Goal: Task Accomplishment & Management: Complete application form

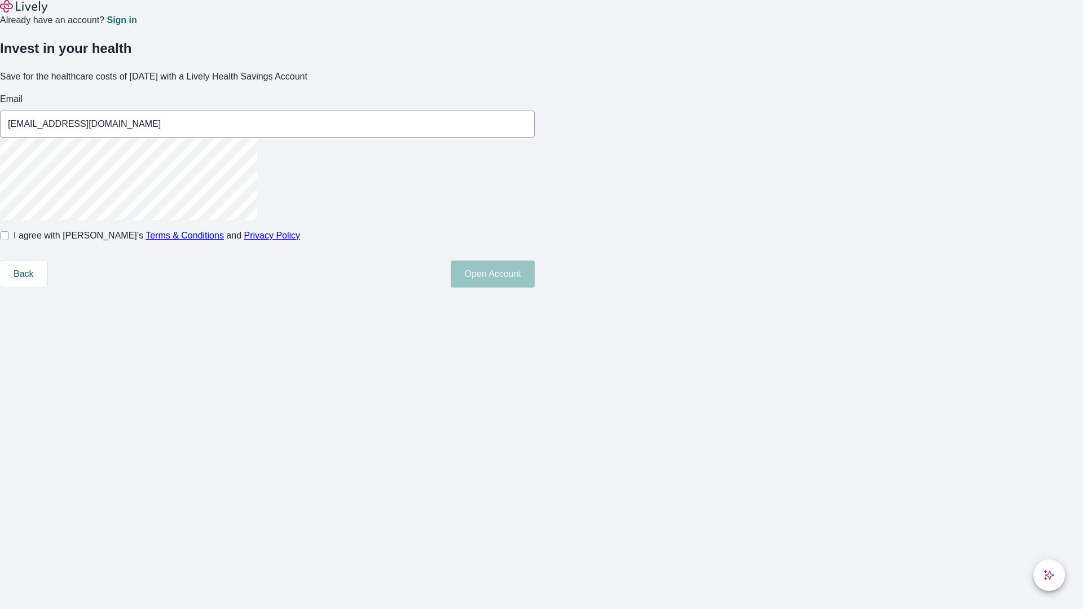
click at [9, 240] on input "I agree with Lively’s Terms & Conditions and Privacy Policy" at bounding box center [4, 235] width 9 height 9
checkbox input "true"
click at [535, 288] on button "Open Account" at bounding box center [493, 274] width 84 height 27
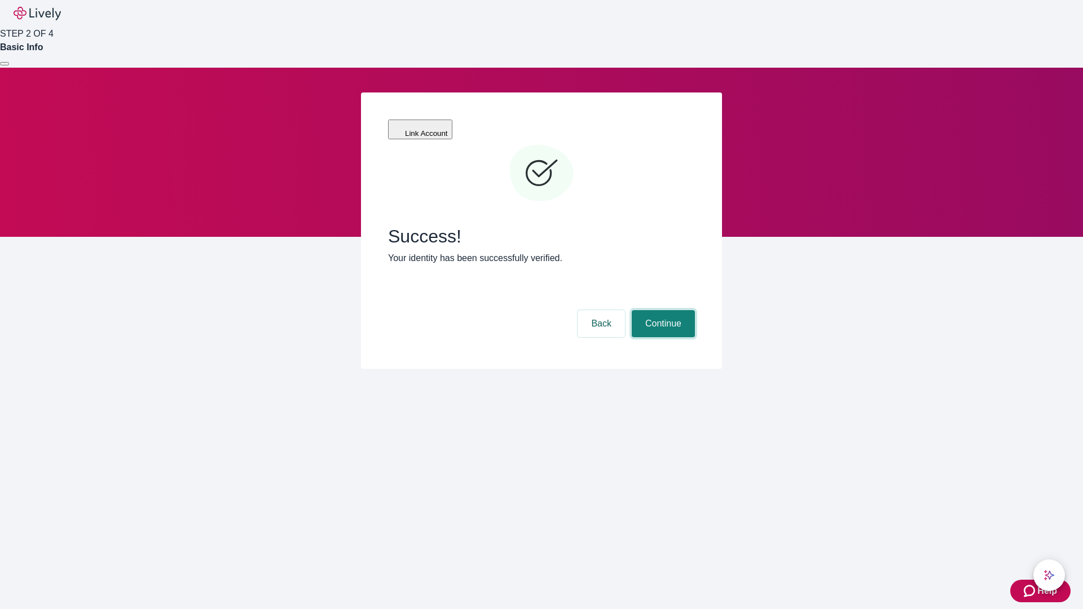
click at [662, 310] on button "Continue" at bounding box center [663, 323] width 63 height 27
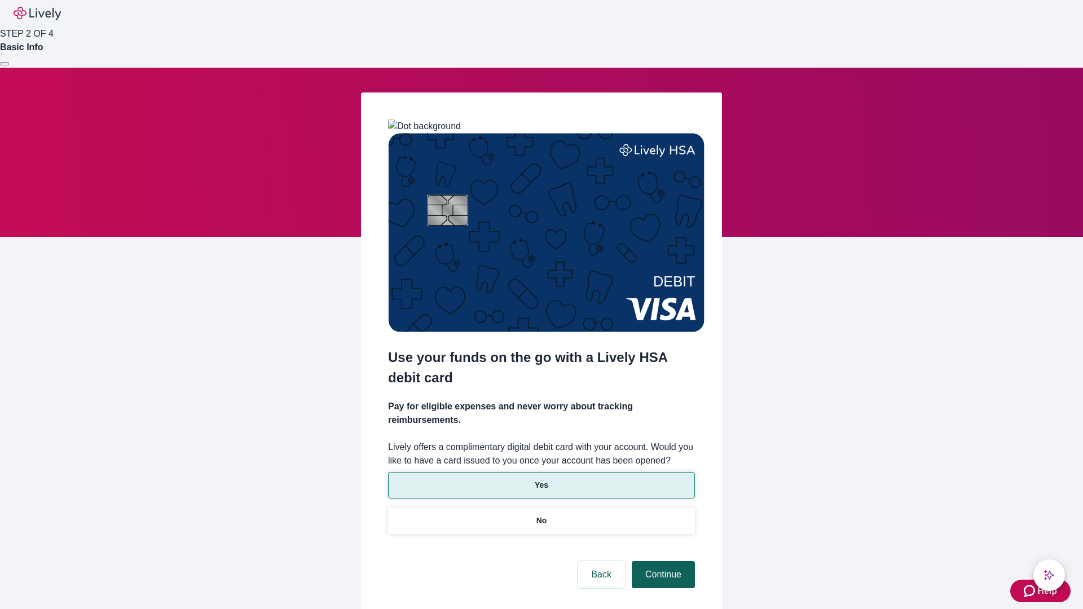
click at [541, 479] on p "Yes" at bounding box center [542, 485] width 14 height 12
click at [662, 561] on button "Continue" at bounding box center [663, 574] width 63 height 27
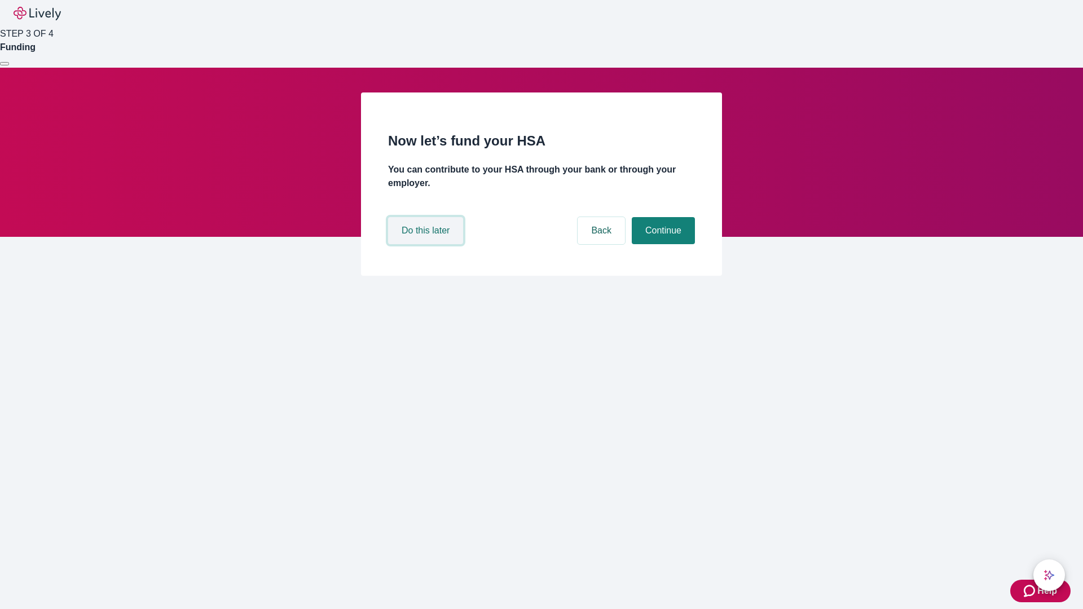
click at [427, 244] on button "Do this later" at bounding box center [425, 230] width 75 height 27
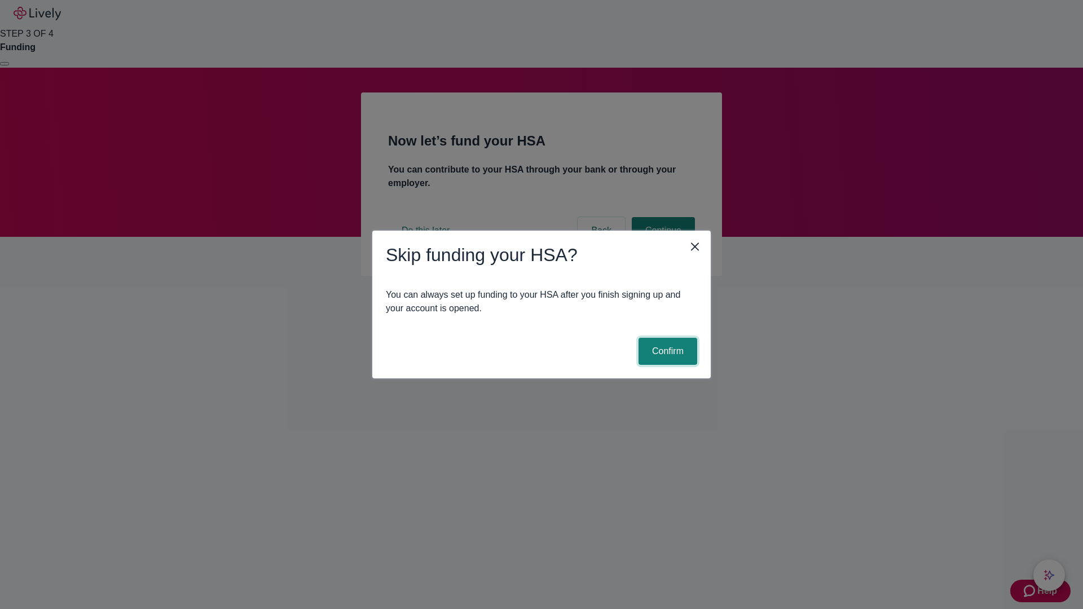
click at [666, 351] on button "Confirm" at bounding box center [668, 351] width 59 height 27
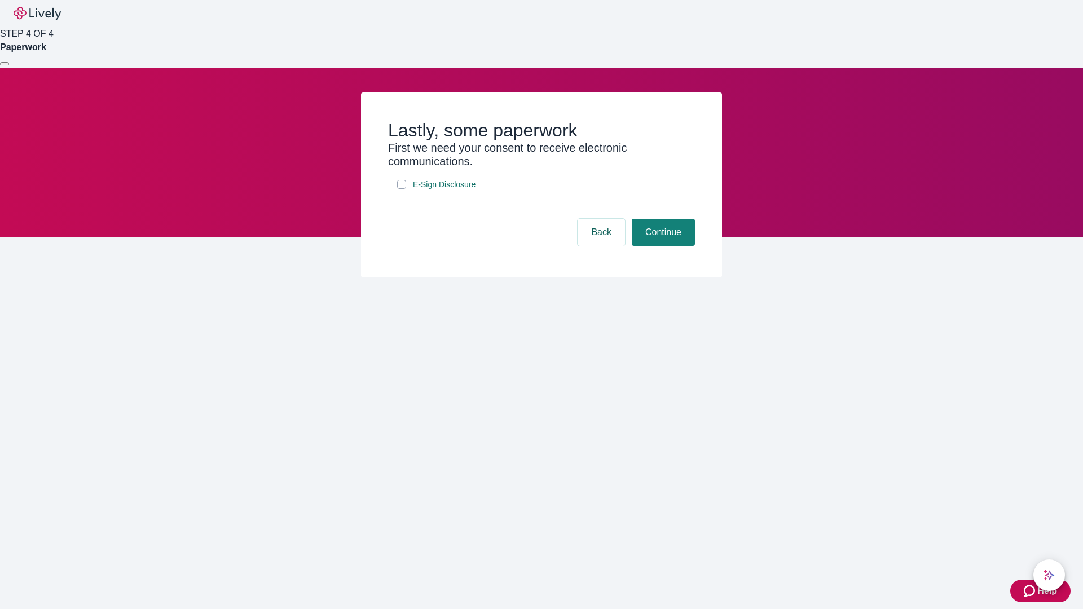
click at [402, 189] on input "E-Sign Disclosure" at bounding box center [401, 184] width 9 height 9
checkbox input "true"
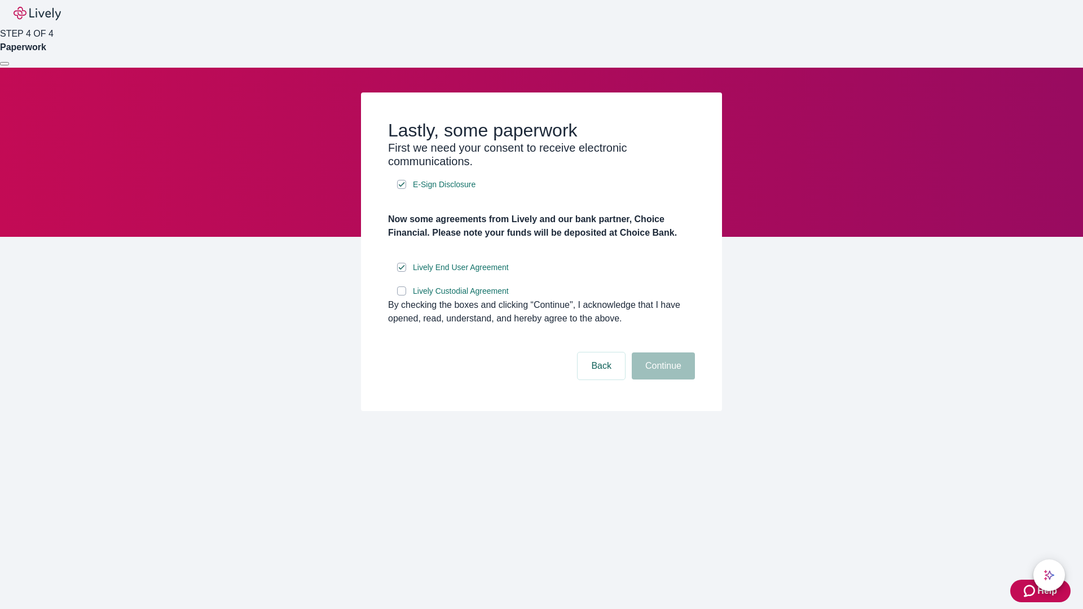
click at [402, 296] on input "Lively Custodial Agreement" at bounding box center [401, 291] width 9 height 9
checkbox input "true"
click at [662, 380] on button "Continue" at bounding box center [663, 366] width 63 height 27
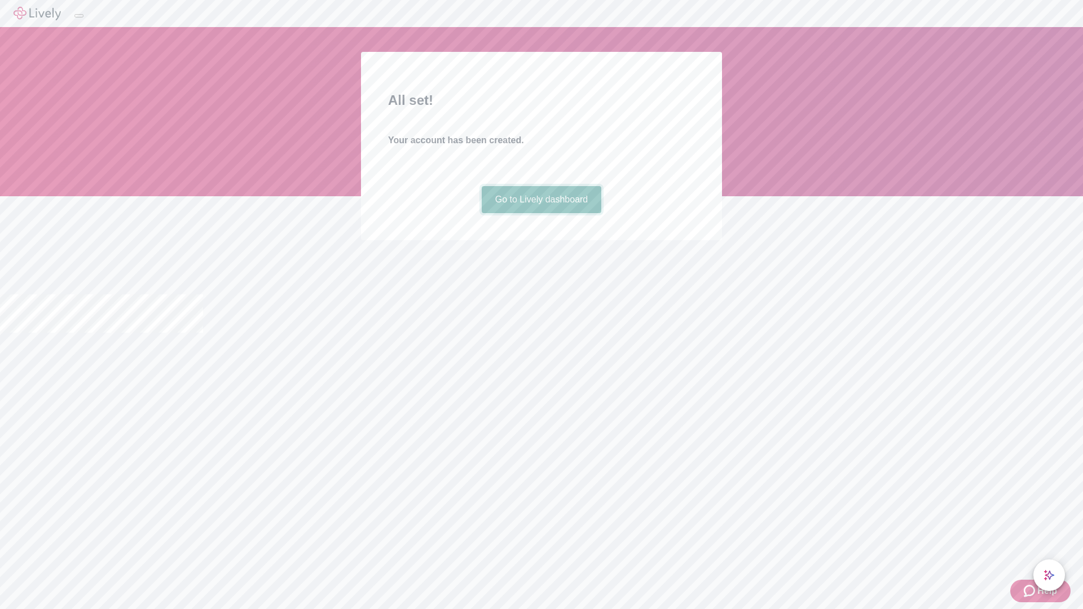
click at [541, 213] on link "Go to Lively dashboard" at bounding box center [542, 199] width 120 height 27
